Goal: Information Seeking & Learning: Learn about a topic

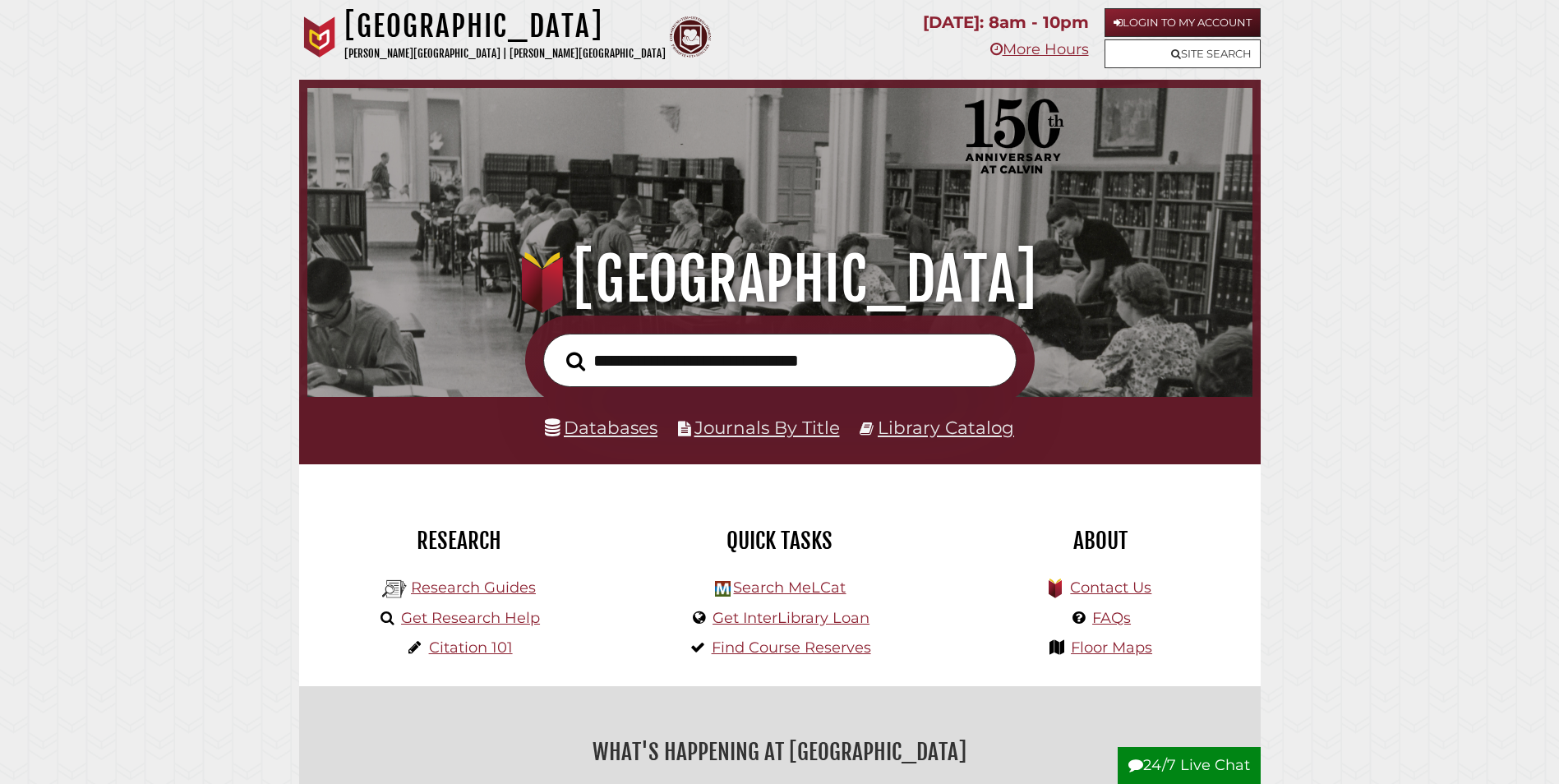
scroll to position [313, 937]
click at [629, 432] on link "Databases" at bounding box center [601, 427] width 113 height 22
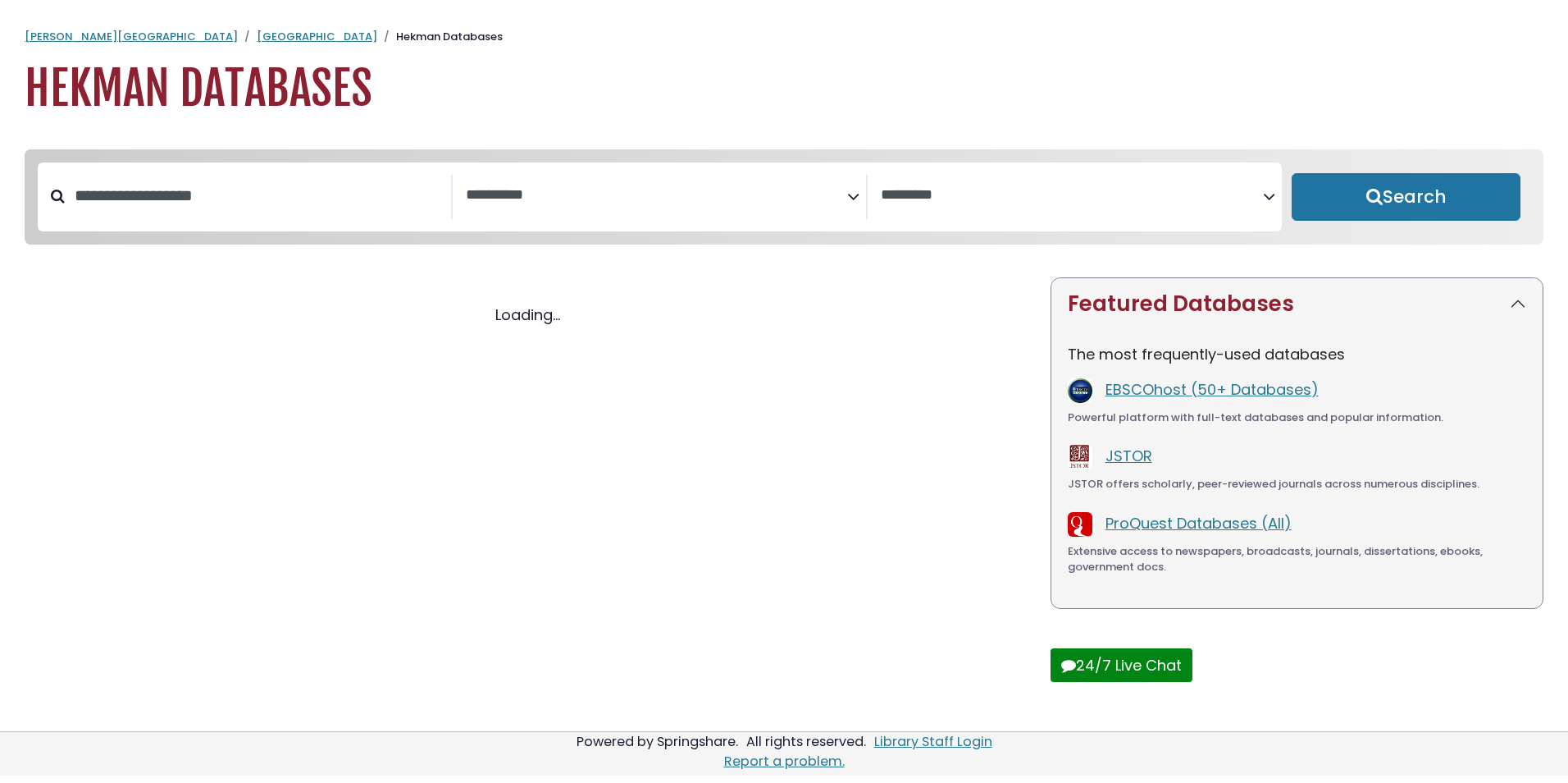
select select "Database Subject Filter"
select select "Database Vendors Filter"
select select "Database Subject Filter"
select select "Database Vendors Filter"
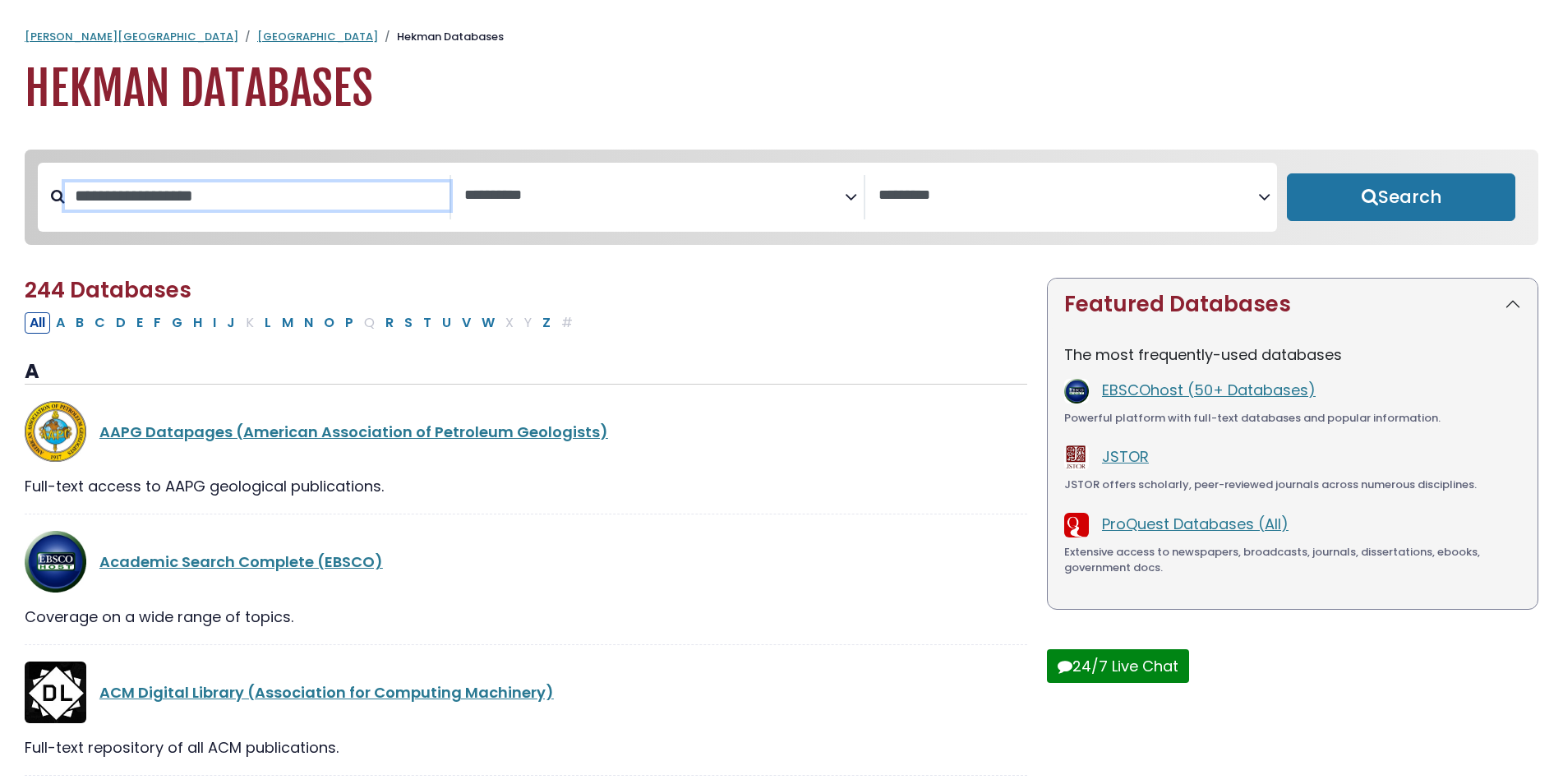
click at [194, 200] on input "Search database by title or keyword" at bounding box center [257, 196] width 385 height 27
type input "****"
click at [1287, 173] on button "Search" at bounding box center [1400, 197] width 229 height 48
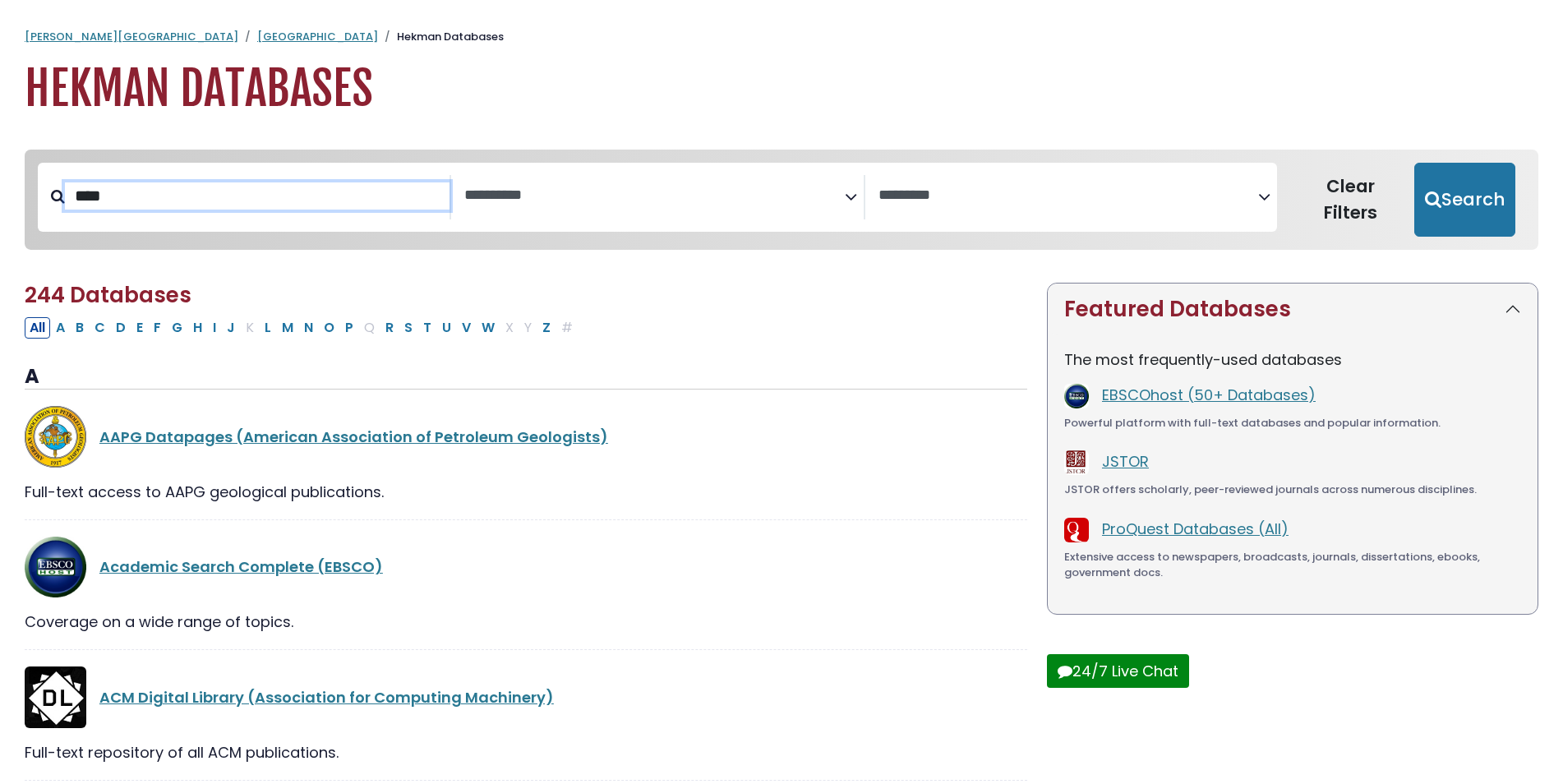
select select "Database Subject Filter"
select select "Database Vendors Filter"
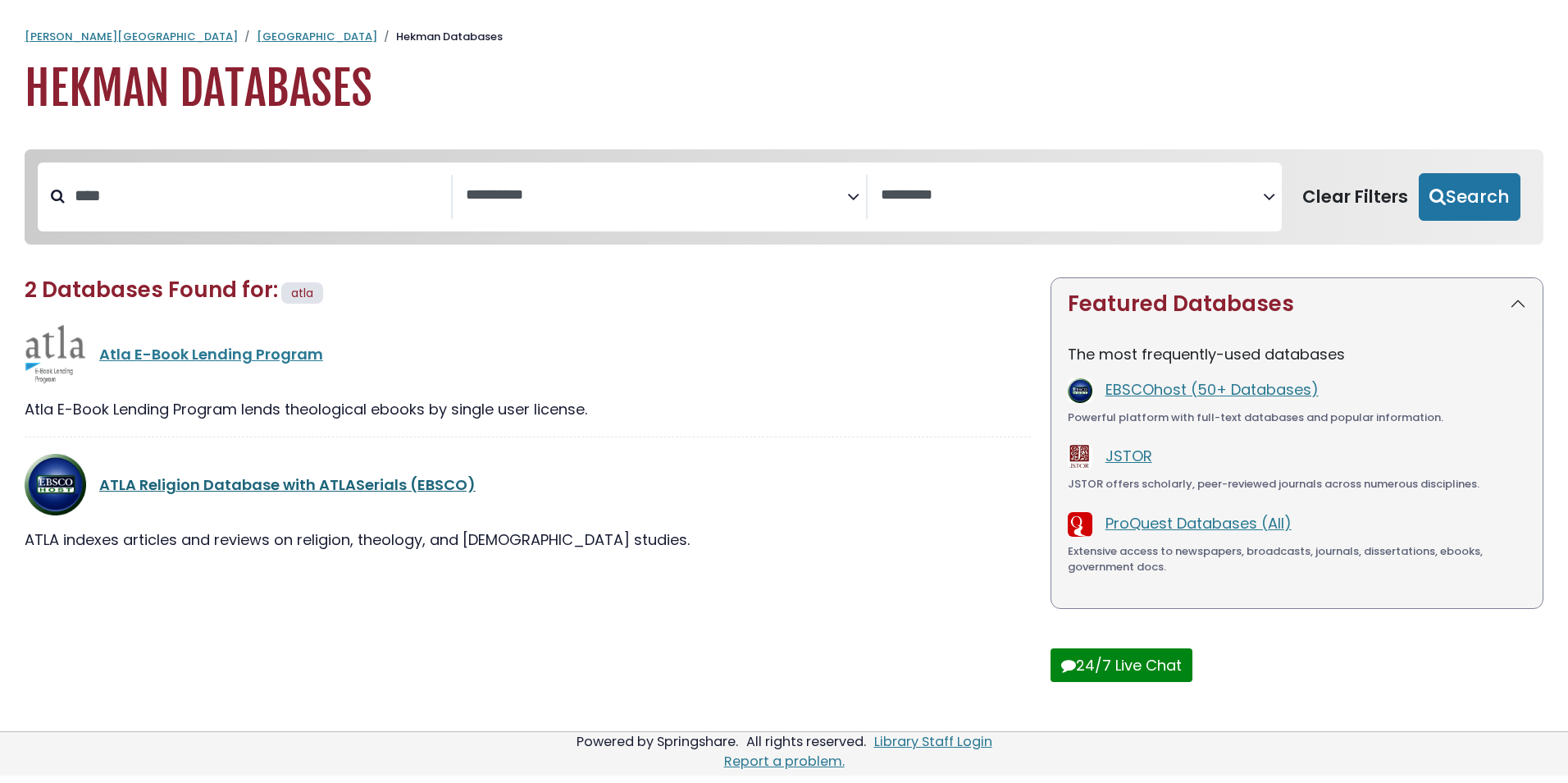
click at [333, 488] on link "ATLA Religion Database with ATLASerials (EBSCO)" at bounding box center [287, 484] width 376 height 21
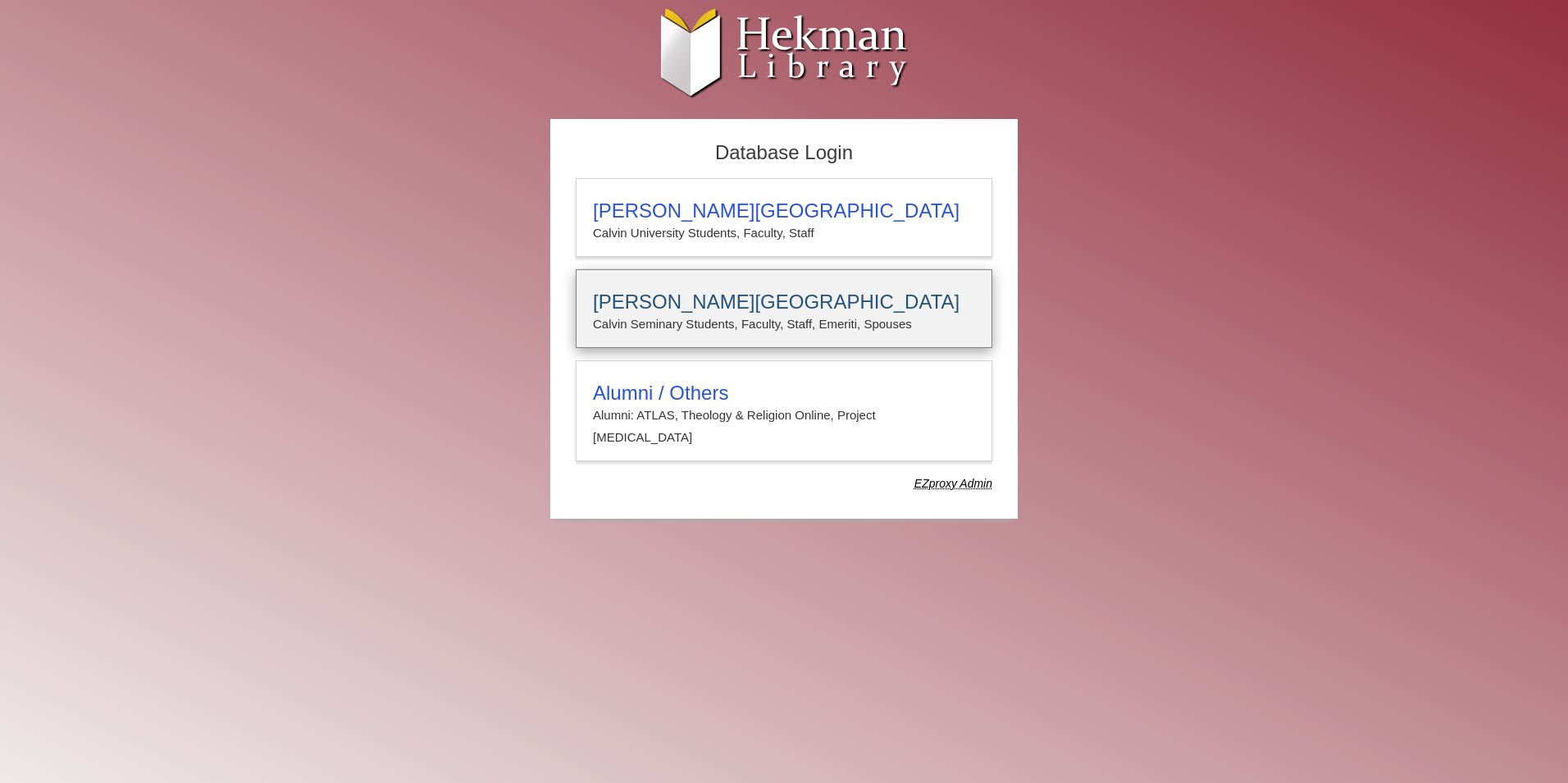
type input "**********"
click at [713, 316] on p "Calvin Seminary Students, Faculty, Staff, Emeriti, Spouses" at bounding box center [784, 324] width 382 height 22
